Goal: Task Accomplishment & Management: Manage account settings

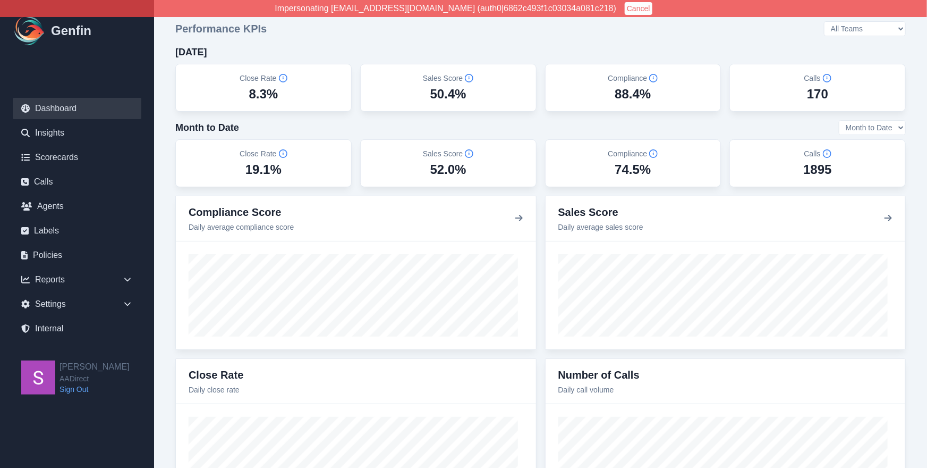
click at [625, 7] on button "Cancel" at bounding box center [639, 8] width 28 height 13
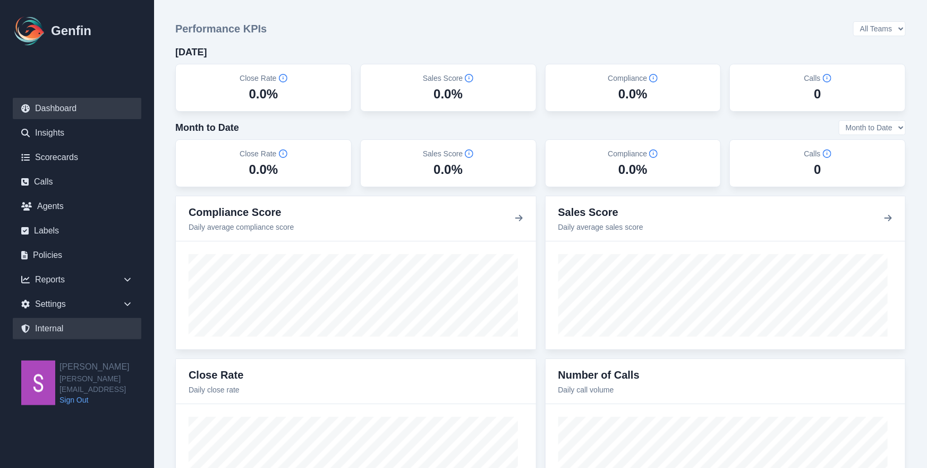
click at [103, 329] on link "Internal" at bounding box center [77, 328] width 129 height 21
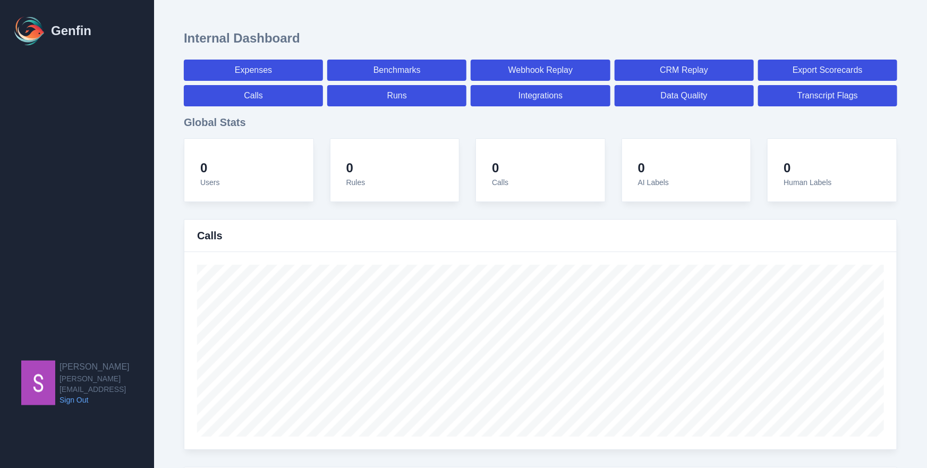
select select "paid"
select select "7"
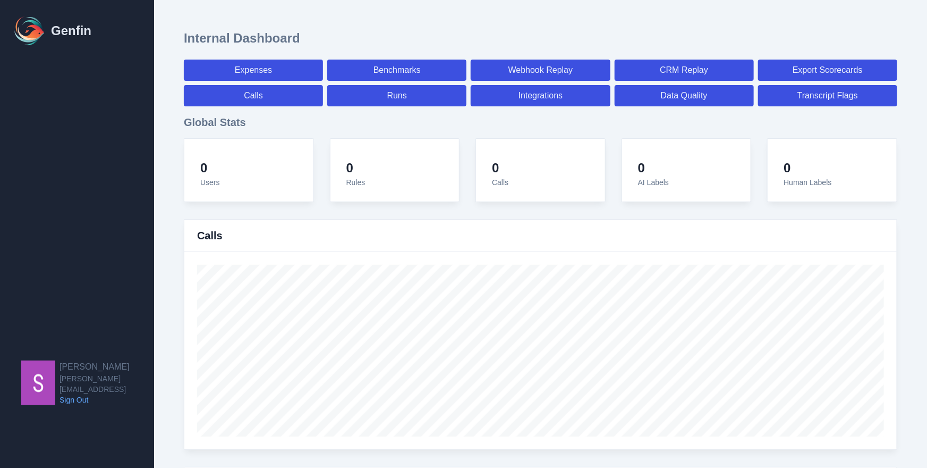
select select "paid"
select select "7"
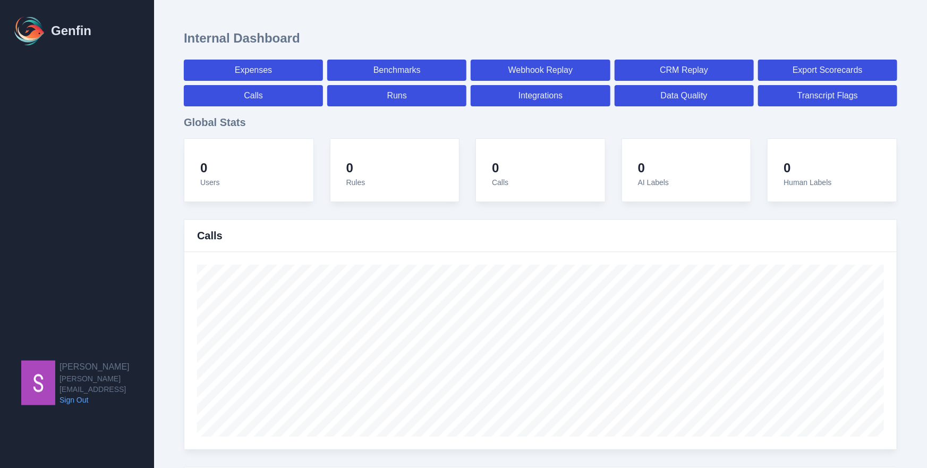
select select "7"
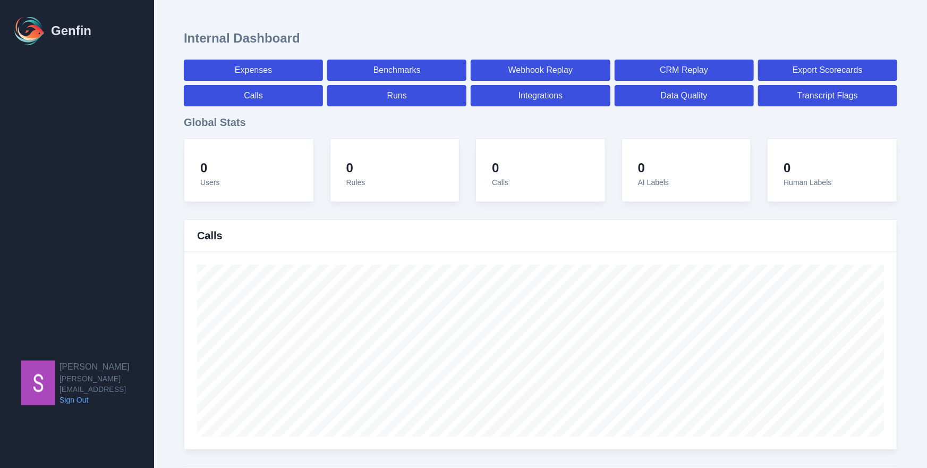
select select "7"
select select "paid"
select select "7"
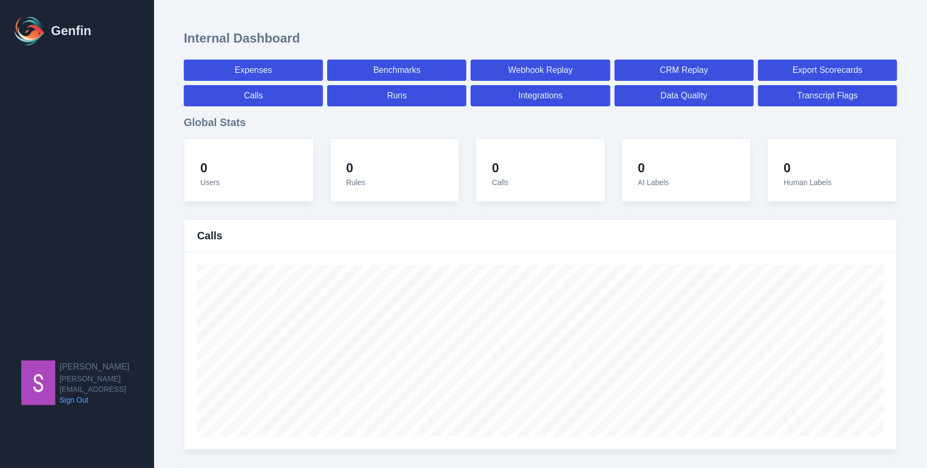
select select "7"
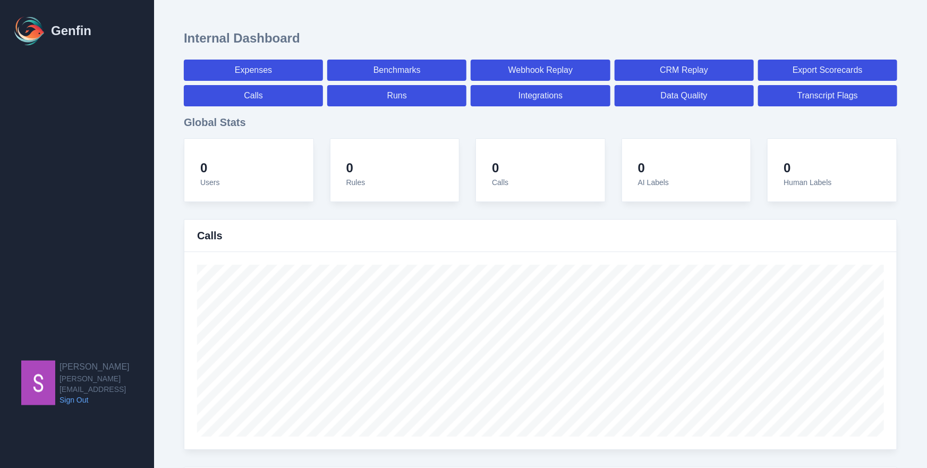
select select "7"
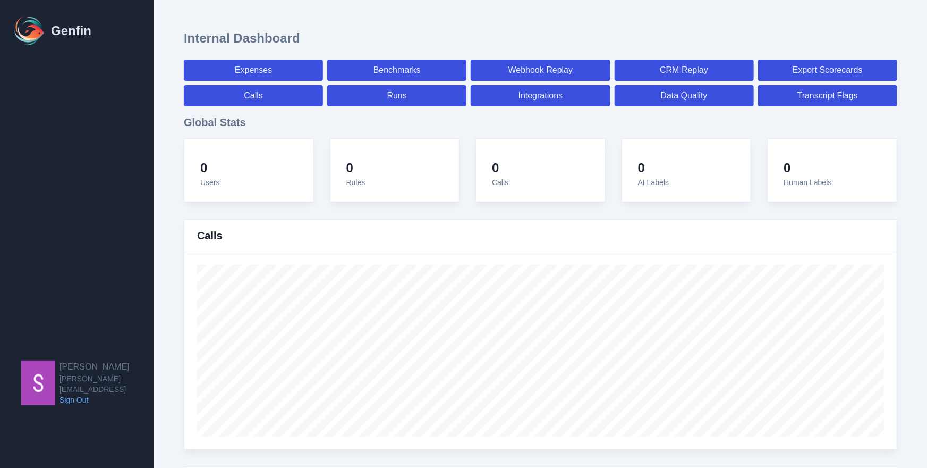
select select "7"
select select "paid"
select select "7"
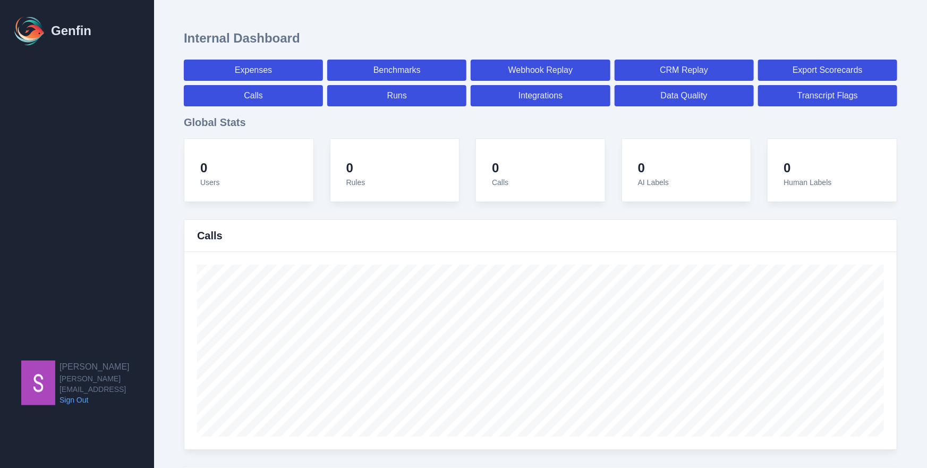
select select "7"
select select "paid"
select select "7"
select select "paid"
select select "7"
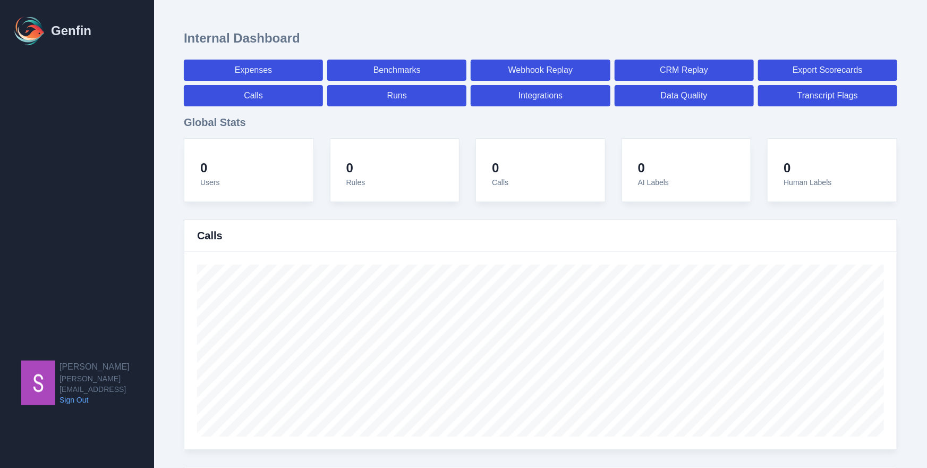
select select "paid"
select select "7"
select select "paid"
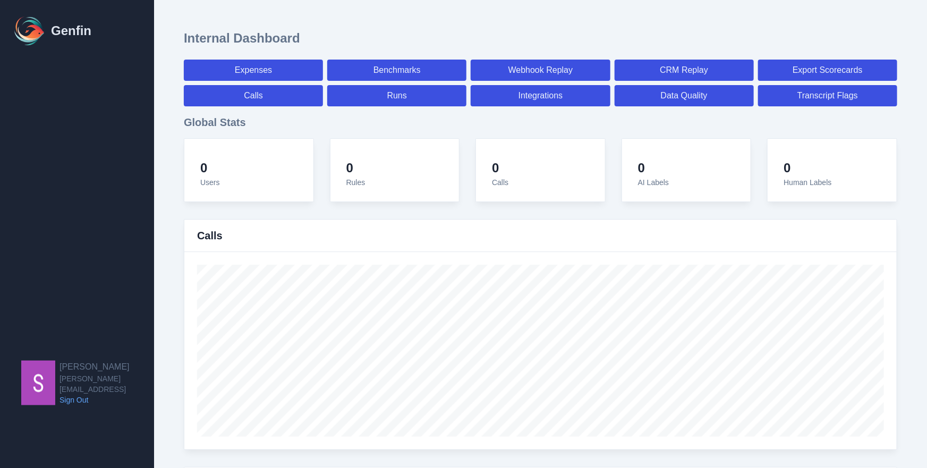
select select "7"
select select "paid"
select select "7"
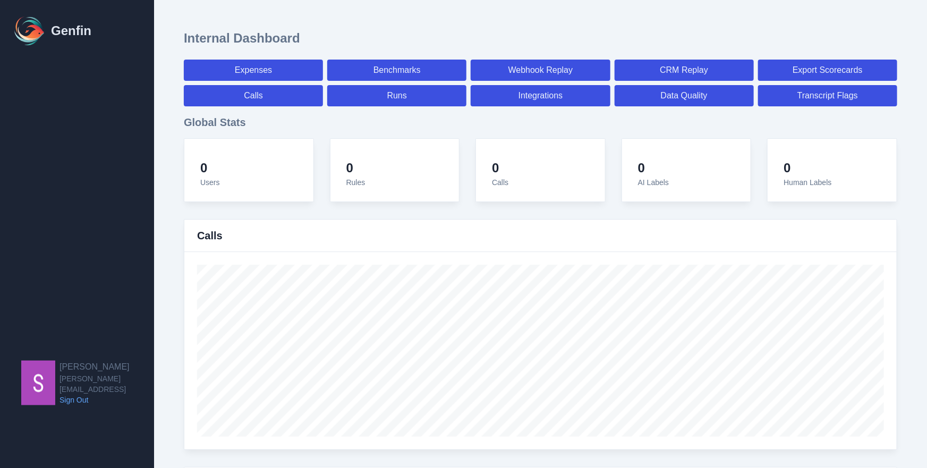
select select "7"
select select "paid"
select select "7"
select select "paid"
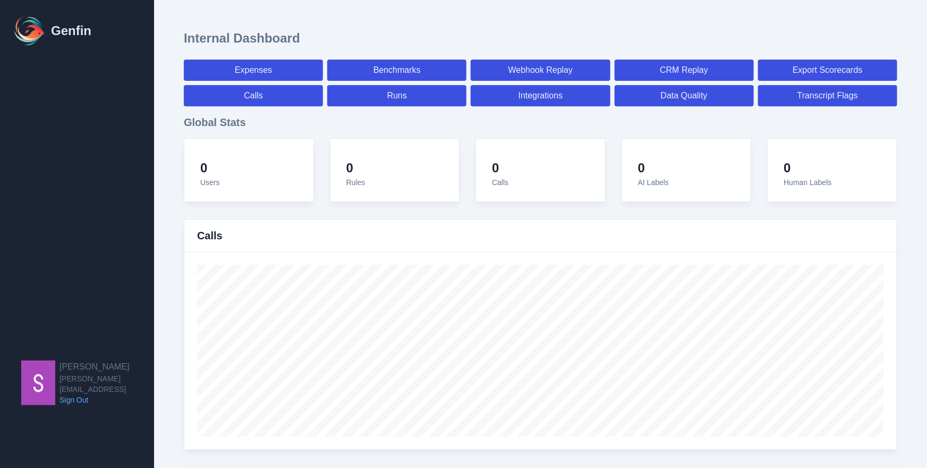
select select "7"
select select "paid"
select select "7"
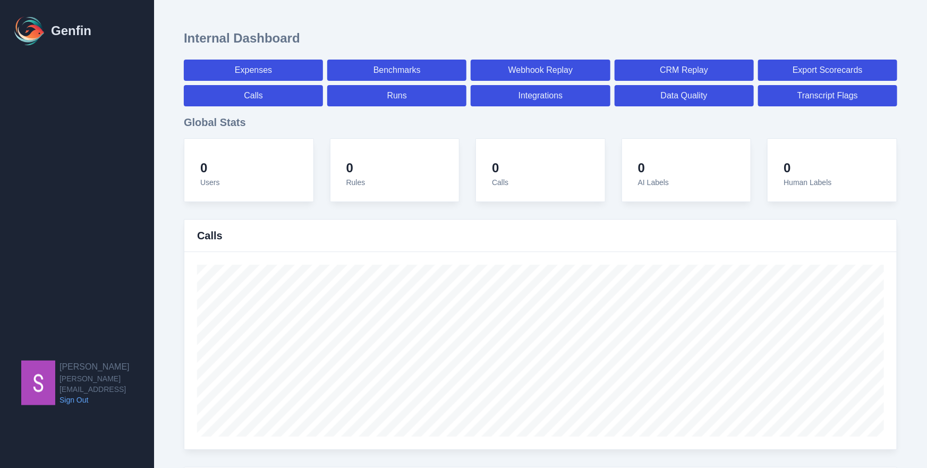
select select "7"
select select "paid"
select select "7"
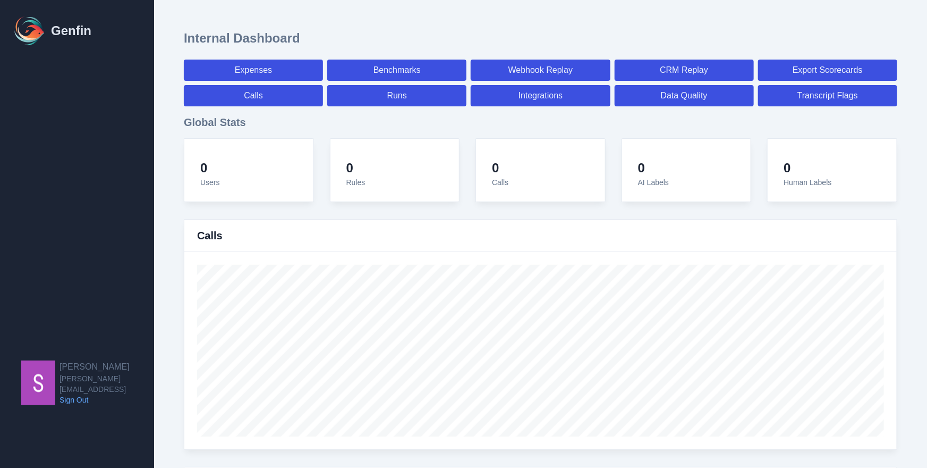
select select "7"
select select "paid"
select select "7"
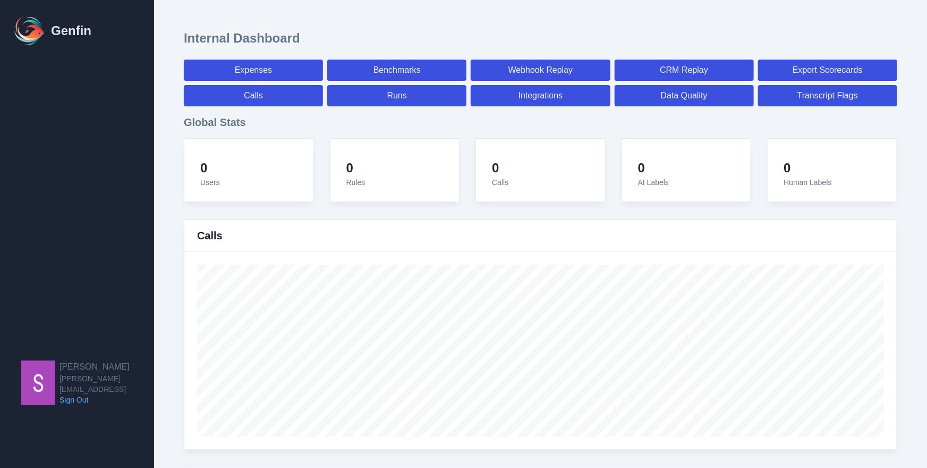
select select "7"
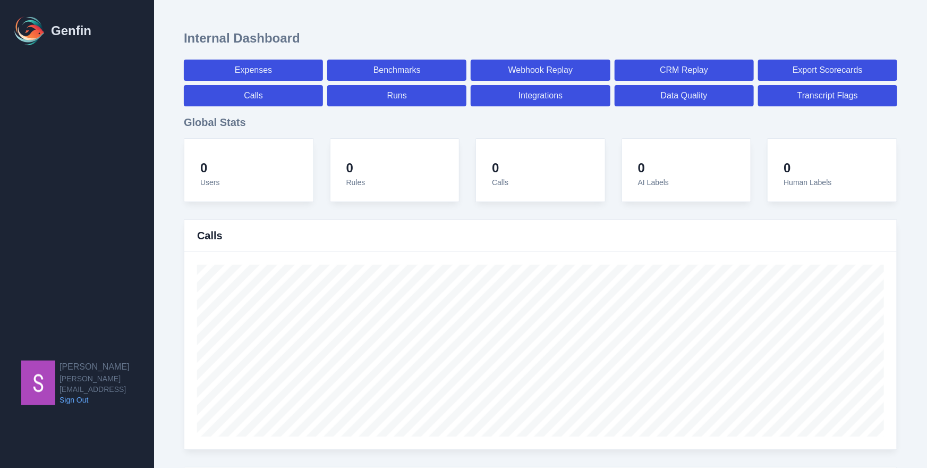
select select "paid"
select select "7"
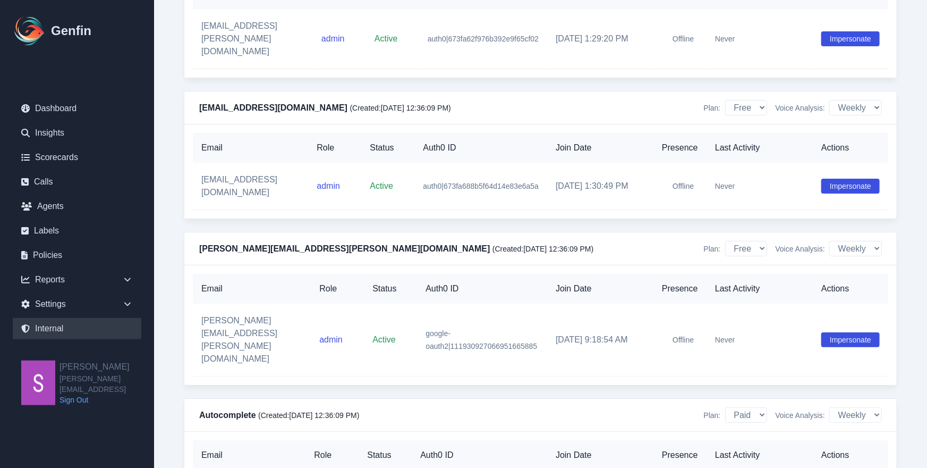
scroll to position [4003, 0]
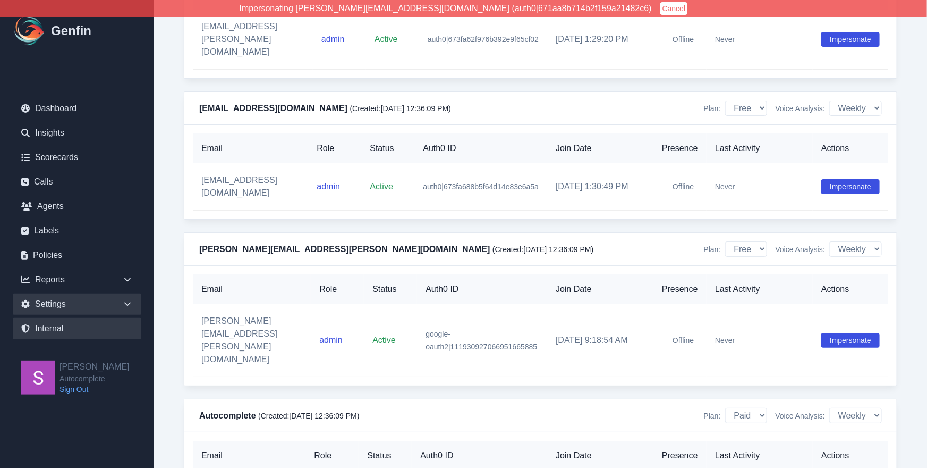
click at [100, 308] on div "Settings" at bounding box center [77, 303] width 129 height 21
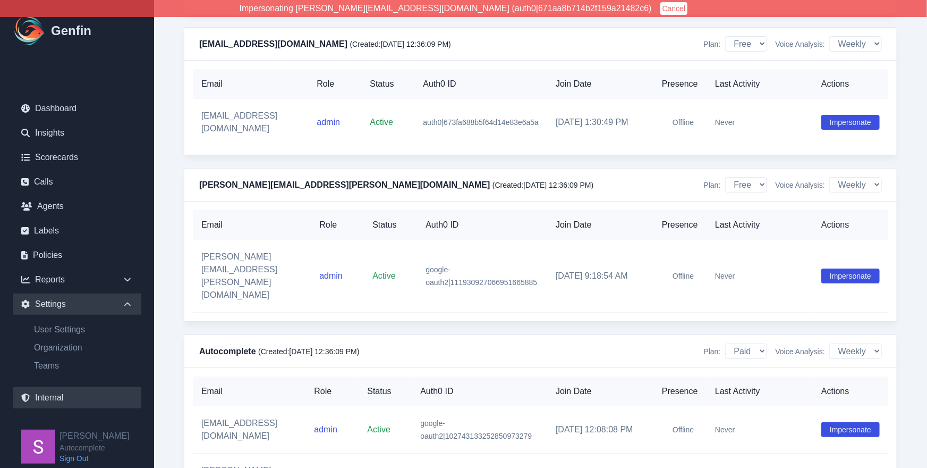
scroll to position [4078, 0]
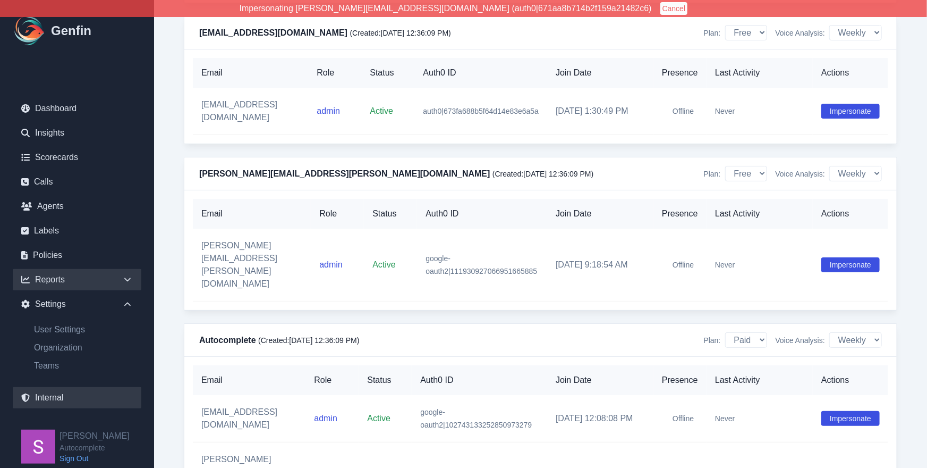
click at [77, 279] on div "Reports" at bounding box center [77, 279] width 129 height 21
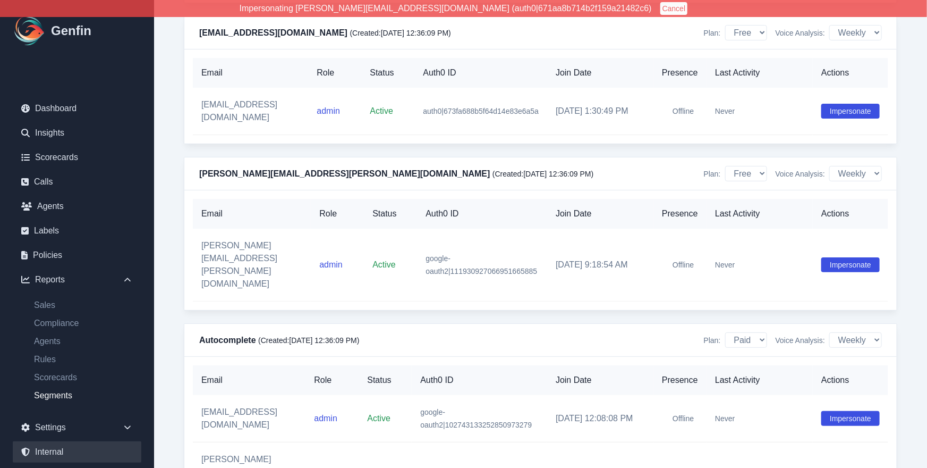
click at [60, 397] on link "Segments" at bounding box center [84, 395] width 116 height 13
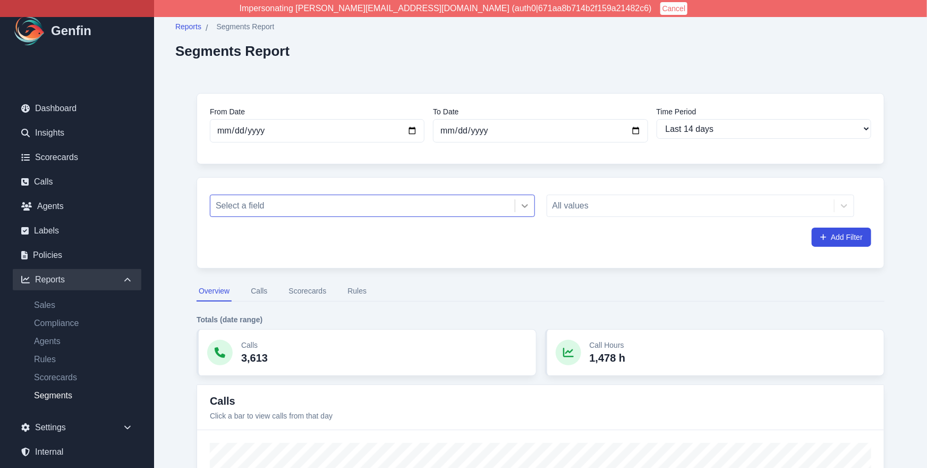
click at [526, 201] on icon at bounding box center [525, 205] width 11 height 11
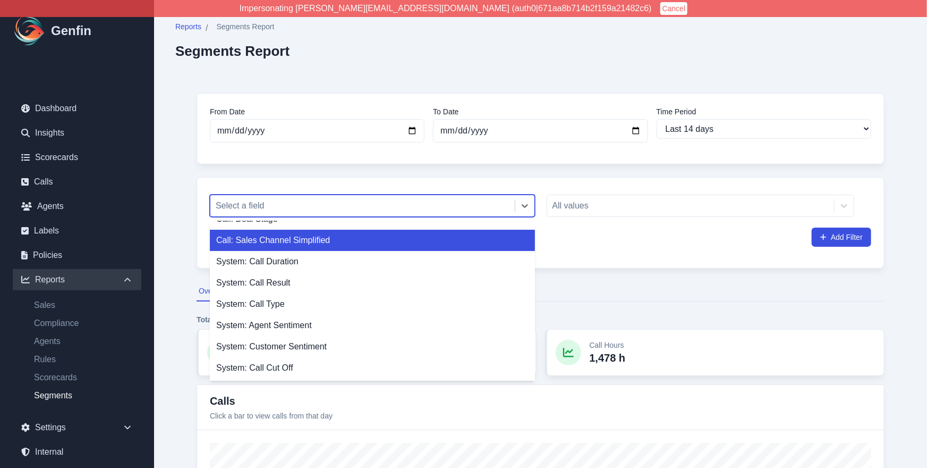
scroll to position [16, 0]
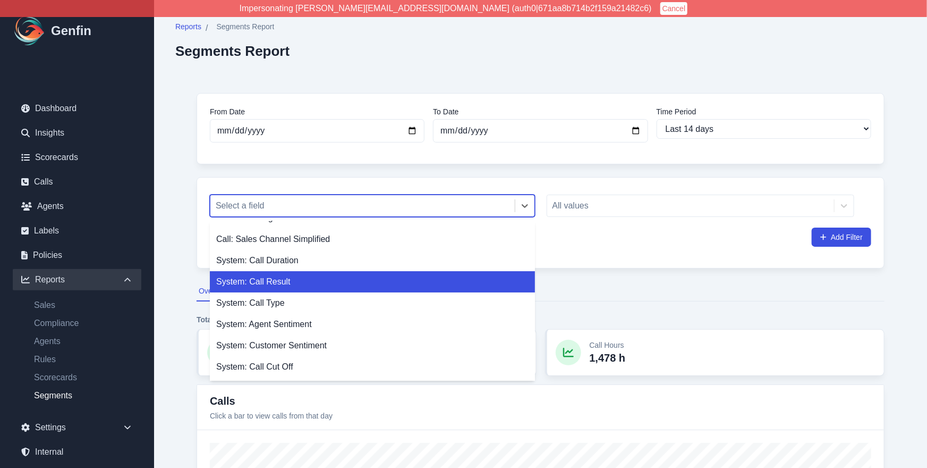
click at [327, 273] on div "System: Call Result" at bounding box center [372, 281] width 325 height 21
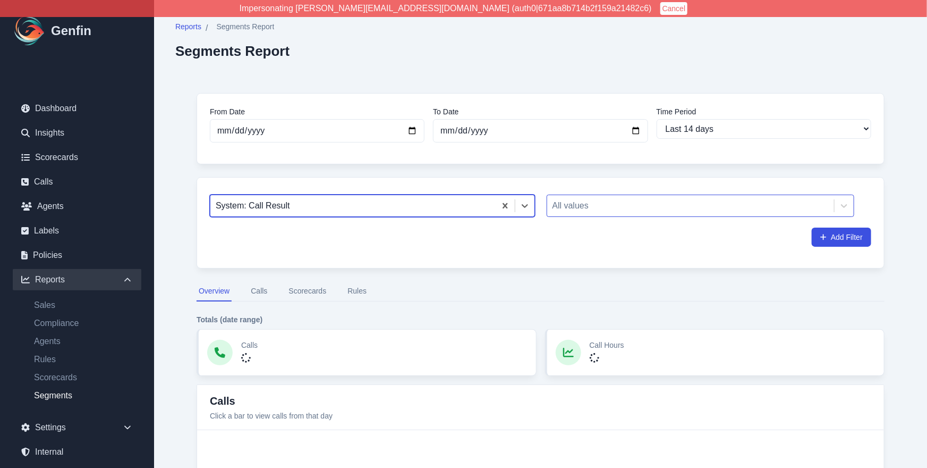
click at [639, 206] on div at bounding box center [691, 205] width 277 height 15
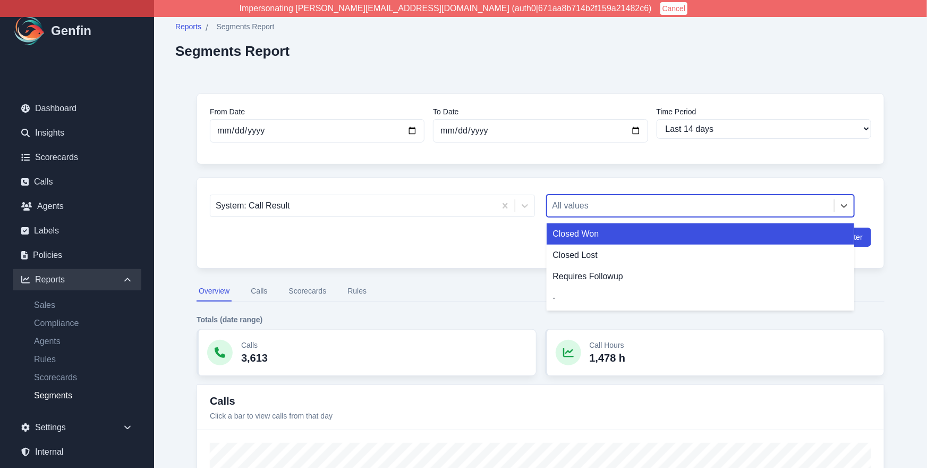
click at [645, 239] on div "Closed Won" at bounding box center [701, 233] width 308 height 21
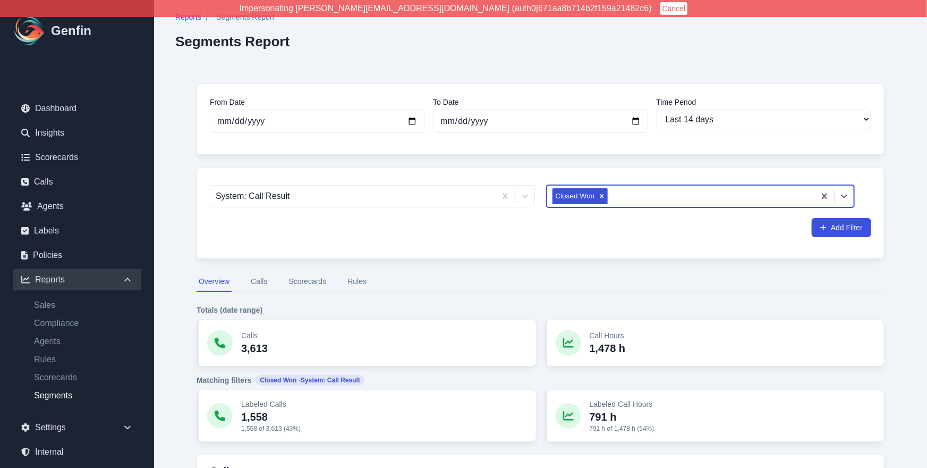
scroll to position [11, 0]
click at [846, 224] on button "Add Filter" at bounding box center [842, 225] width 60 height 19
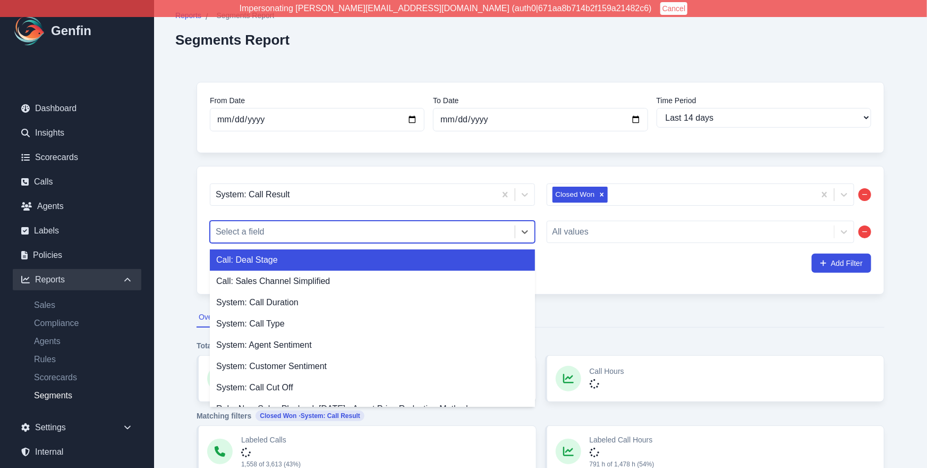
click at [313, 238] on div at bounding box center [363, 231] width 294 height 15
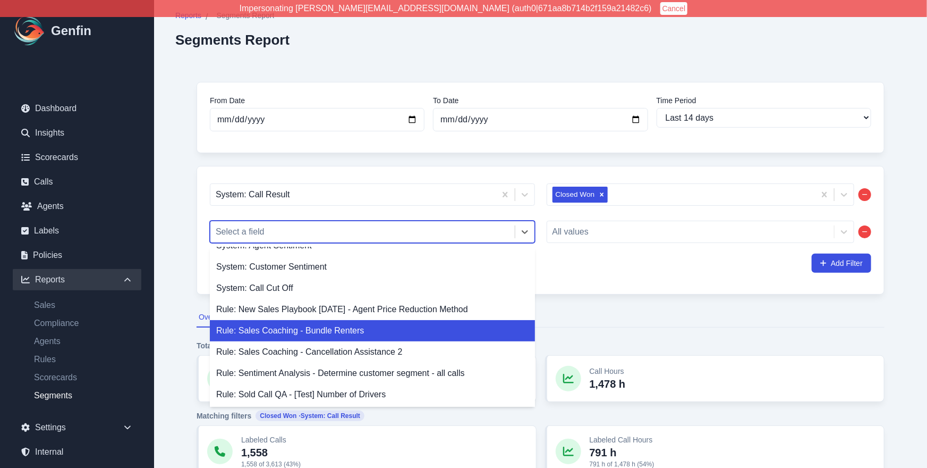
scroll to position [0, 0]
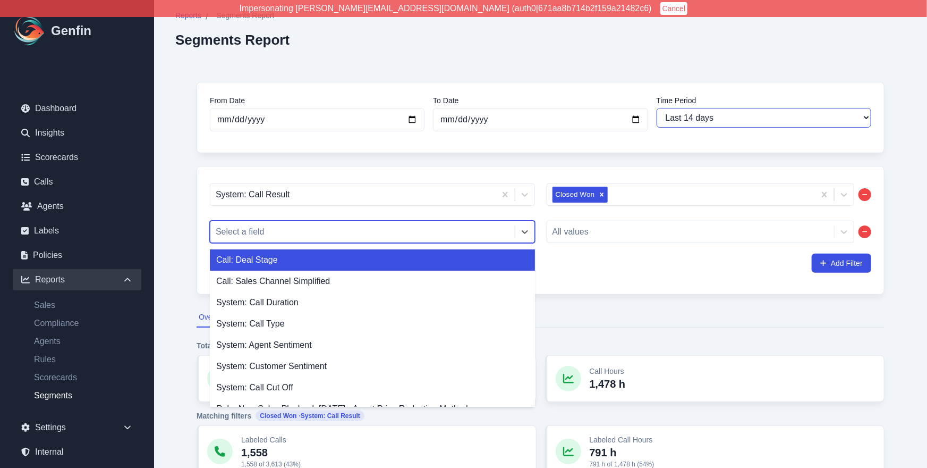
click at [713, 124] on select "Last 7 days Last 14 days Last 30 days Last 90 days Last 180 days Last 365 days …" at bounding box center [764, 118] width 215 height 20
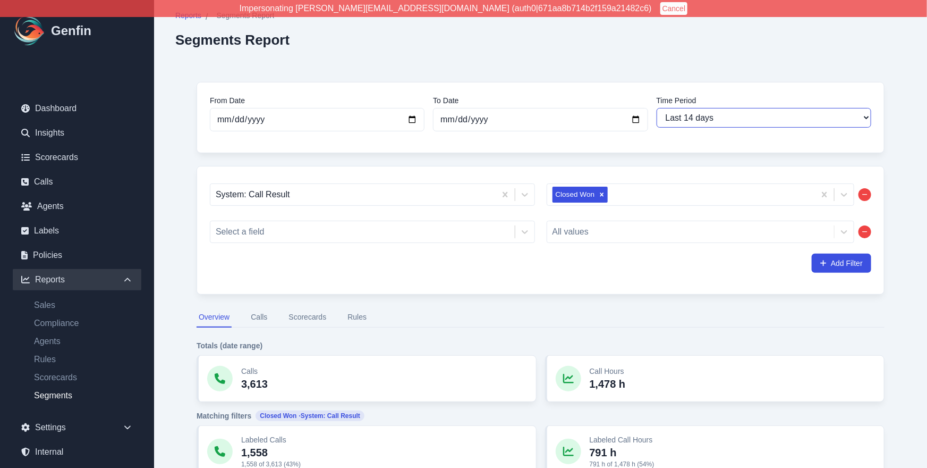
select select "90"
click at [657, 108] on select "Last 7 days Last 14 days Last 30 days Last 90 days Last 180 days Last 365 days …" at bounding box center [764, 118] width 215 height 20
type input "[DATE]"
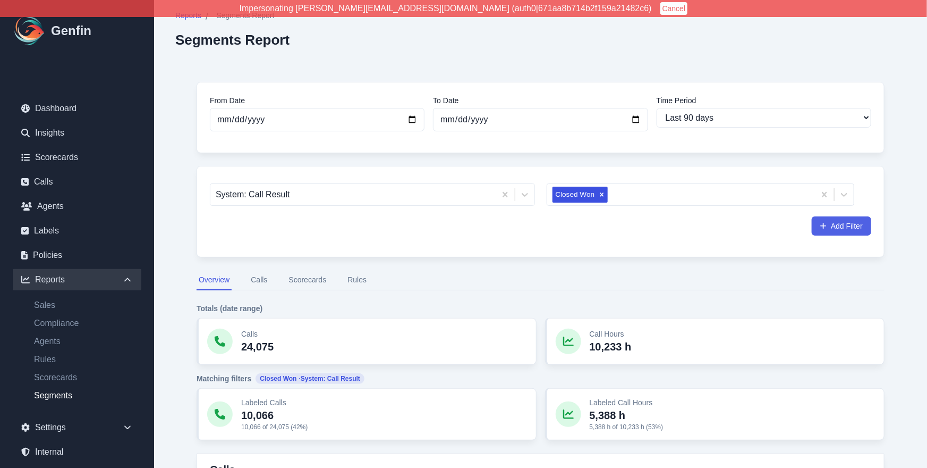
click at [850, 227] on button "Add Filter" at bounding box center [842, 225] width 60 height 19
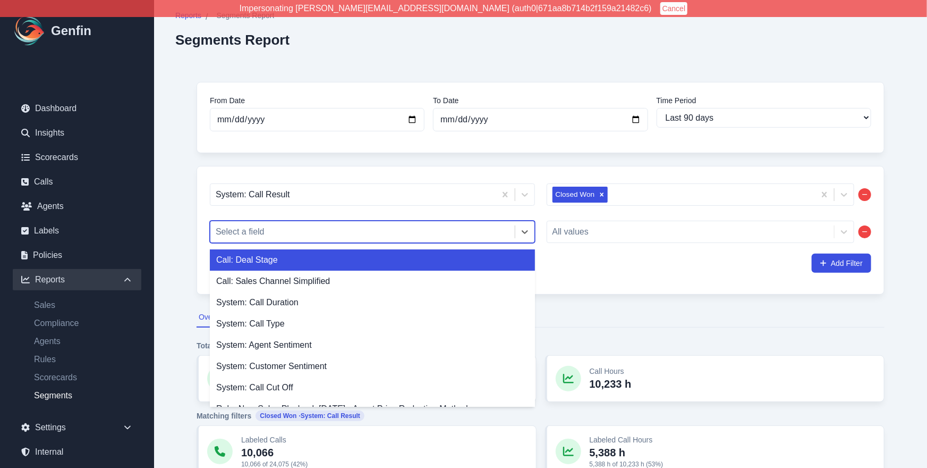
click at [253, 233] on div at bounding box center [363, 231] width 294 height 15
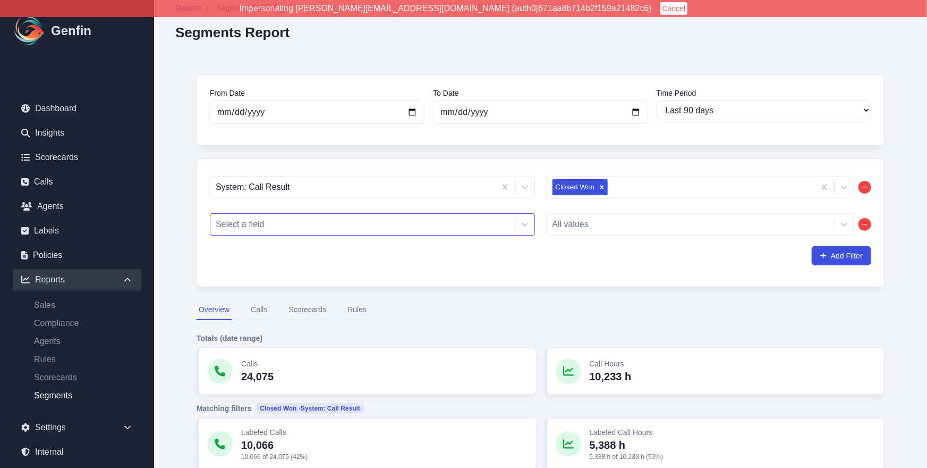
scroll to position [19, 0]
click at [371, 225] on div at bounding box center [363, 223] width 294 height 15
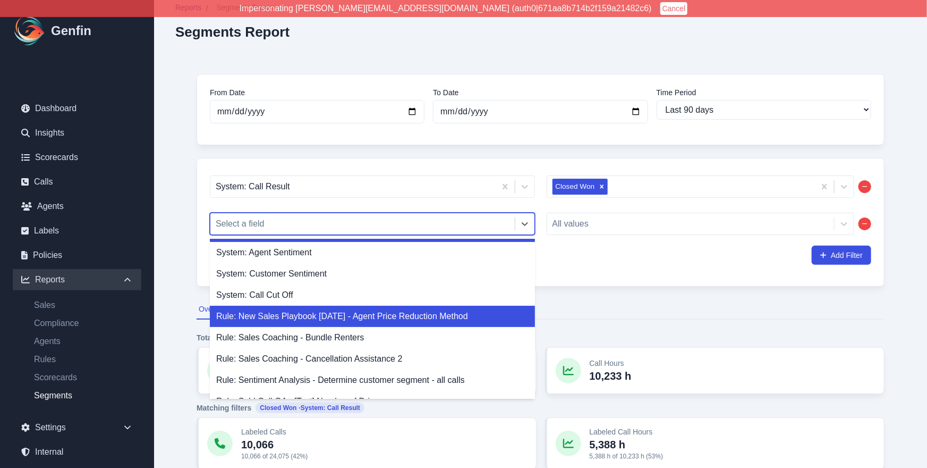
scroll to position [99, 0]
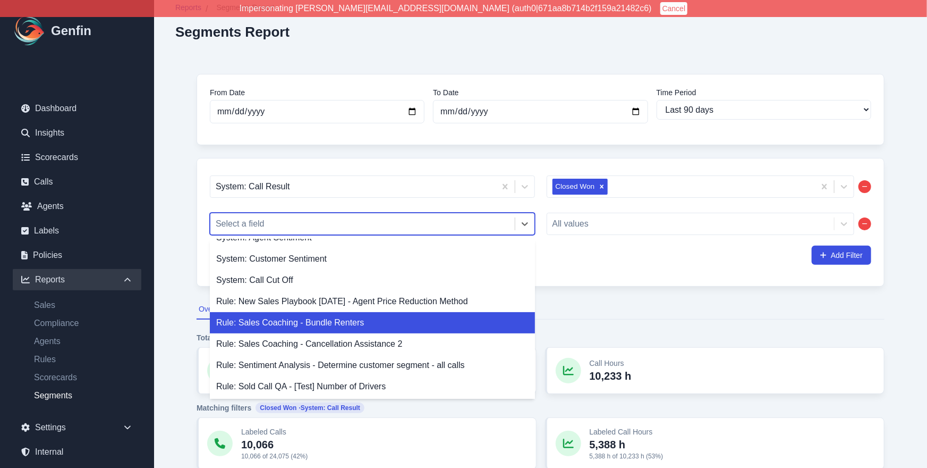
click at [366, 323] on div "Rule: Sales Coaching - Bundle Renters" at bounding box center [372, 322] width 325 height 21
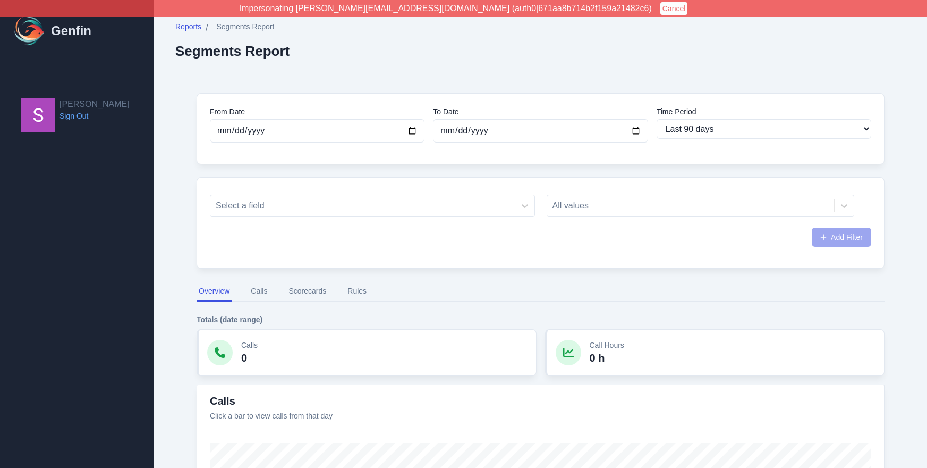
select select "90"
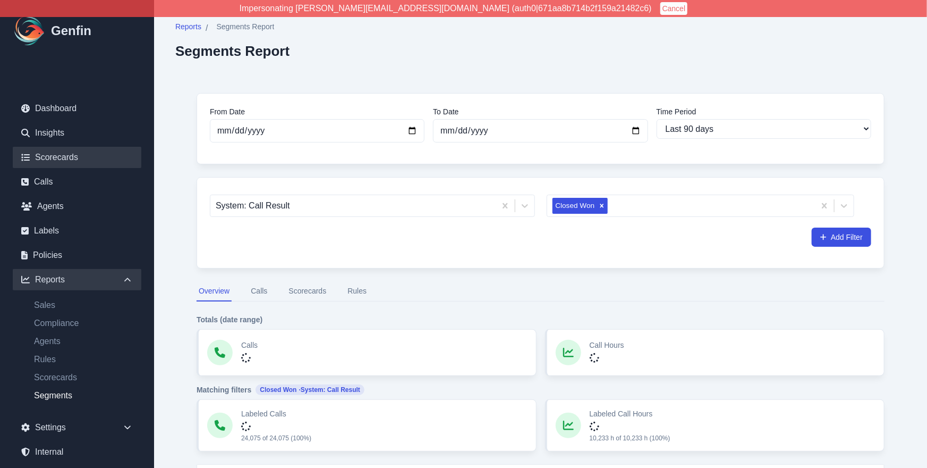
click at [63, 155] on link "Scorecards" at bounding box center [77, 157] width 129 height 21
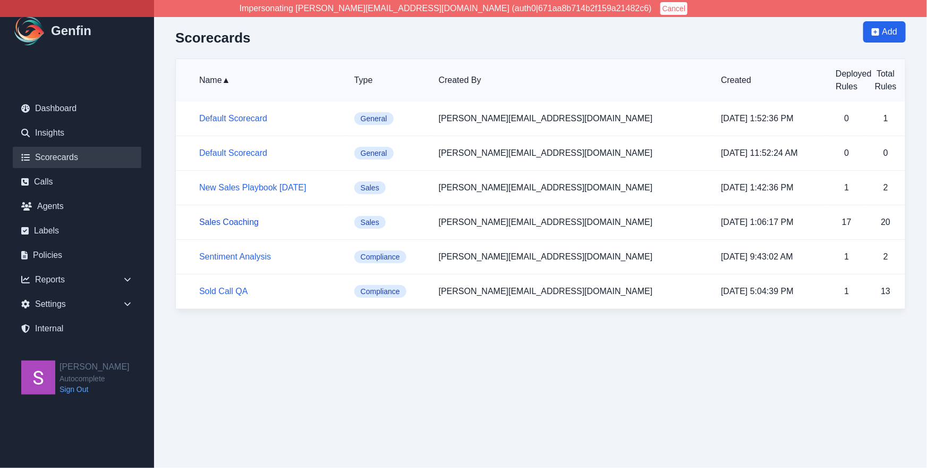
click at [244, 220] on link "Sales Coaching" at bounding box center [229, 221] width 60 height 9
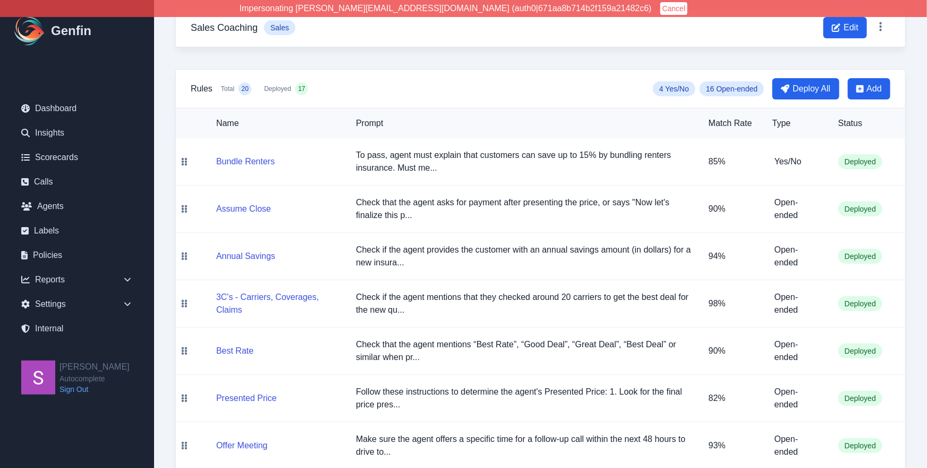
scroll to position [72, 0]
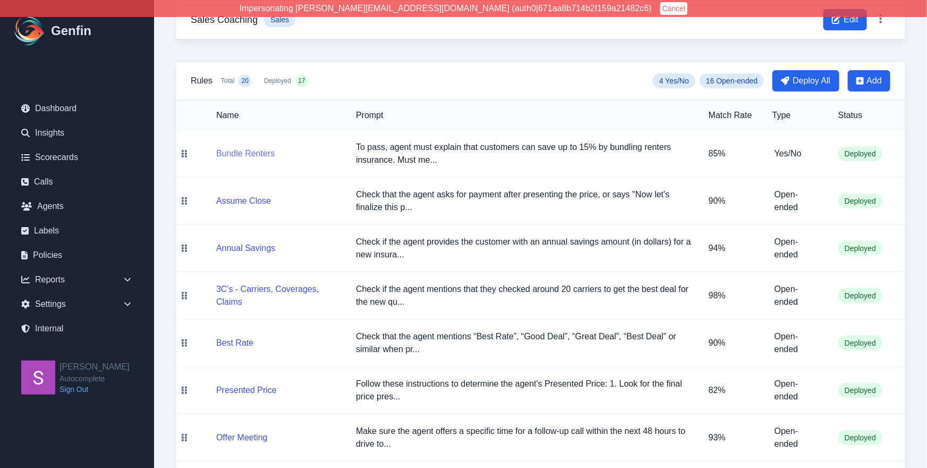
click at [250, 155] on button "Bundle Renters" at bounding box center [245, 153] width 58 height 13
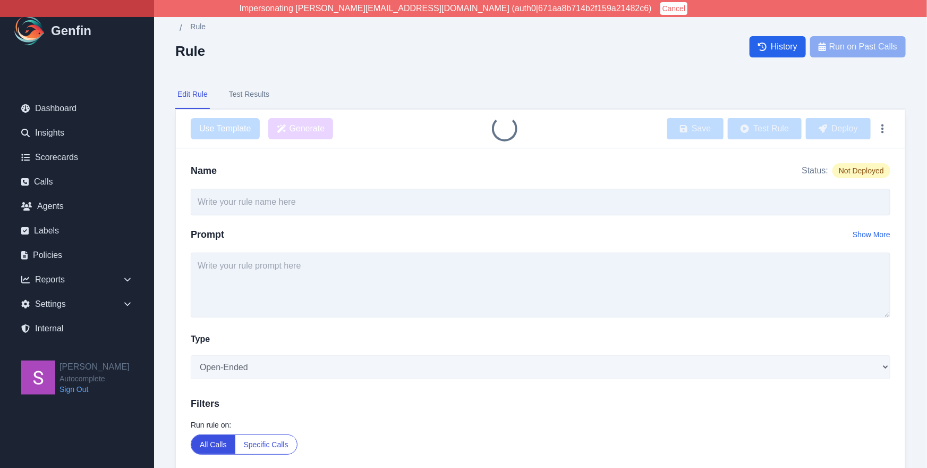
type input "Bundle Renters"
type textarea "To pass, agent must explain that customers can save up to 15% by bundling rente…"
select select "Yes/No"
